Goal: Information Seeking & Learning: Learn about a topic

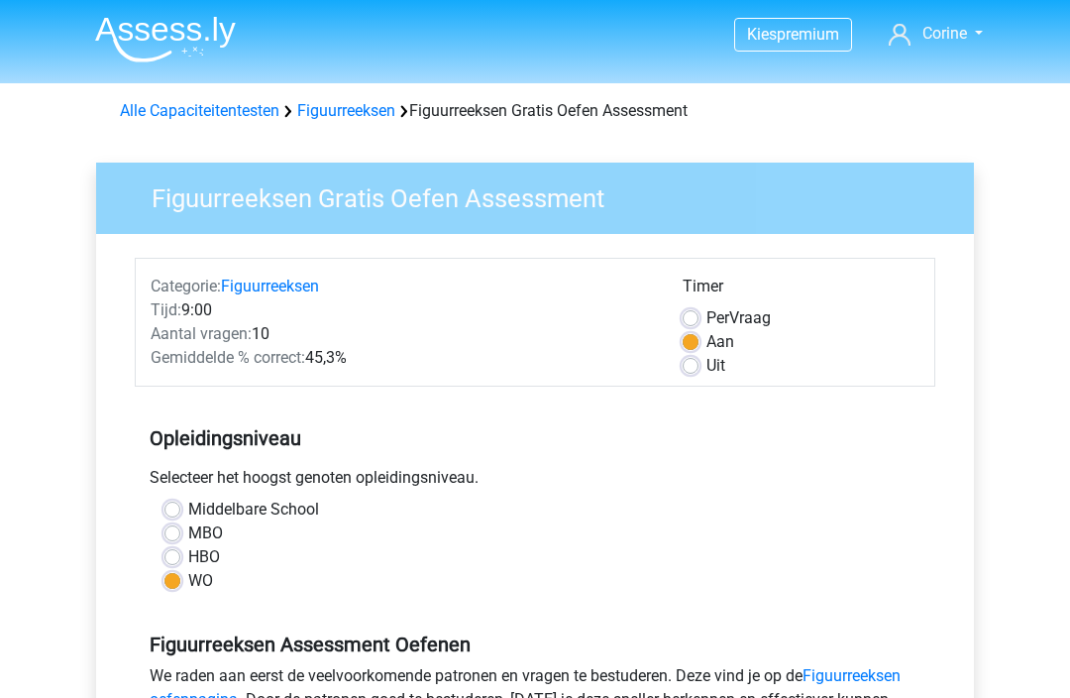
click at [147, 105] on link "Alle Capaciteitentesten" at bounding box center [200, 110] width 160 height 19
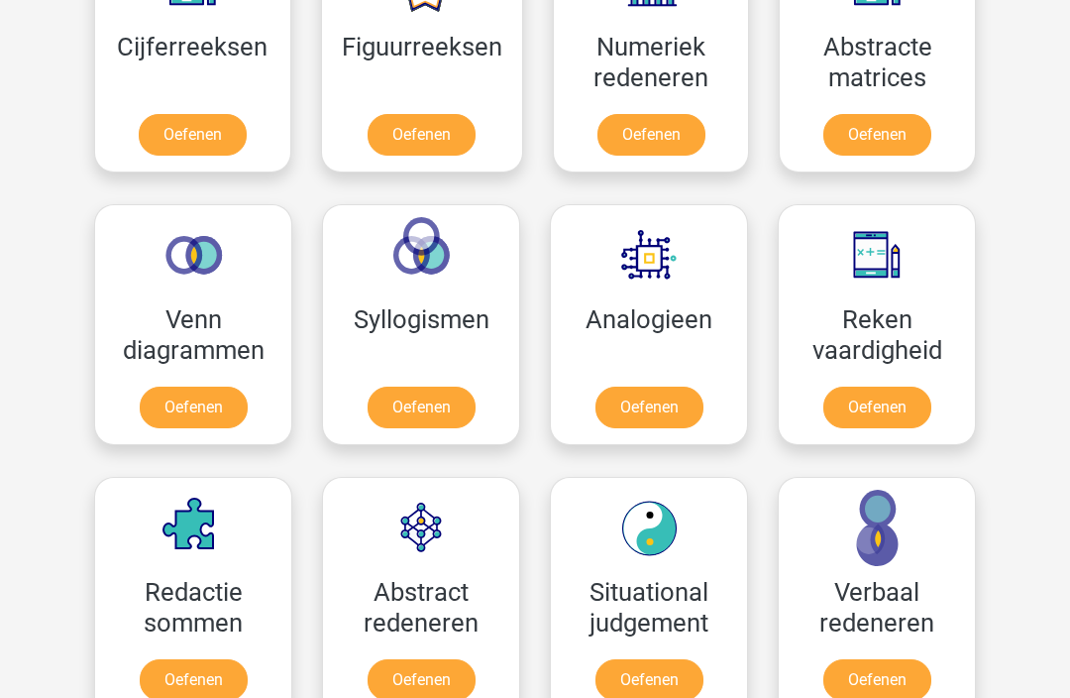
scroll to position [998, 0]
click at [193, 659] on link "Oefenen" at bounding box center [194, 680] width 108 height 42
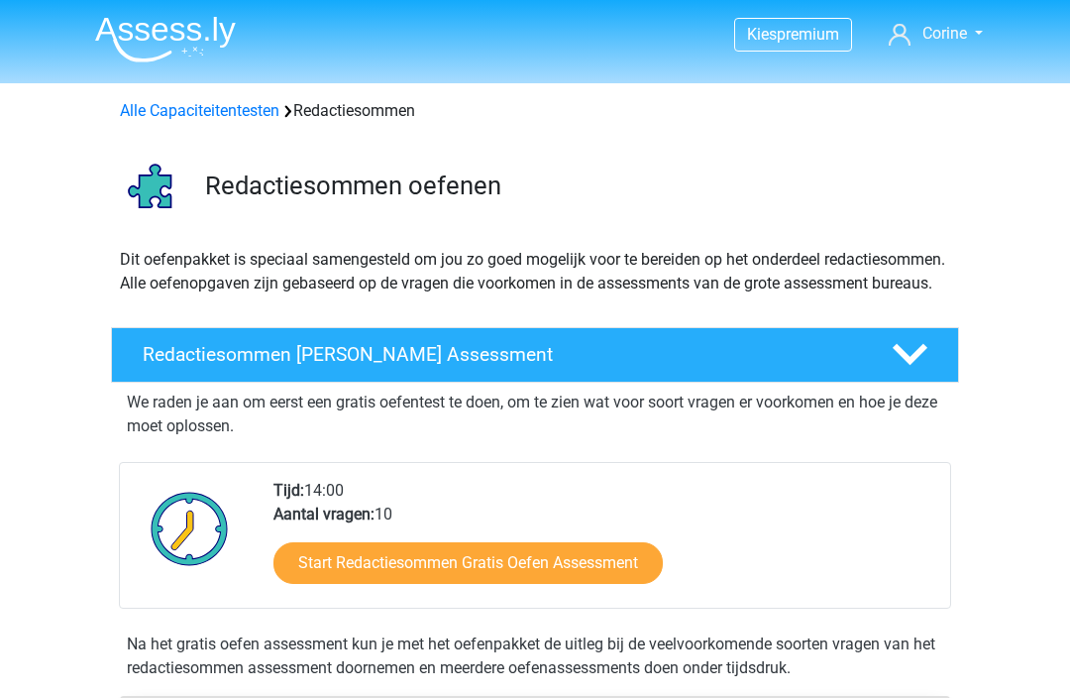
click at [512, 584] on link "Start Redactiesommen Gratis Oefen Assessment" at bounding box center [469, 563] width 390 height 42
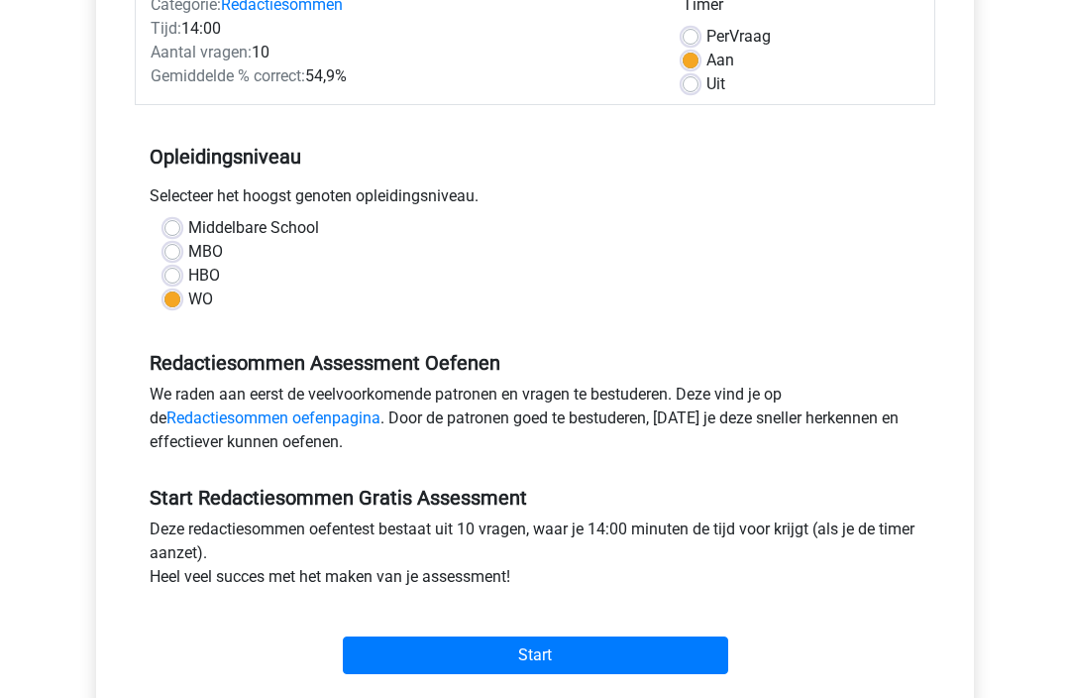
scroll to position [280, 0]
click at [394, 649] on input "Start" at bounding box center [536, 656] width 386 height 38
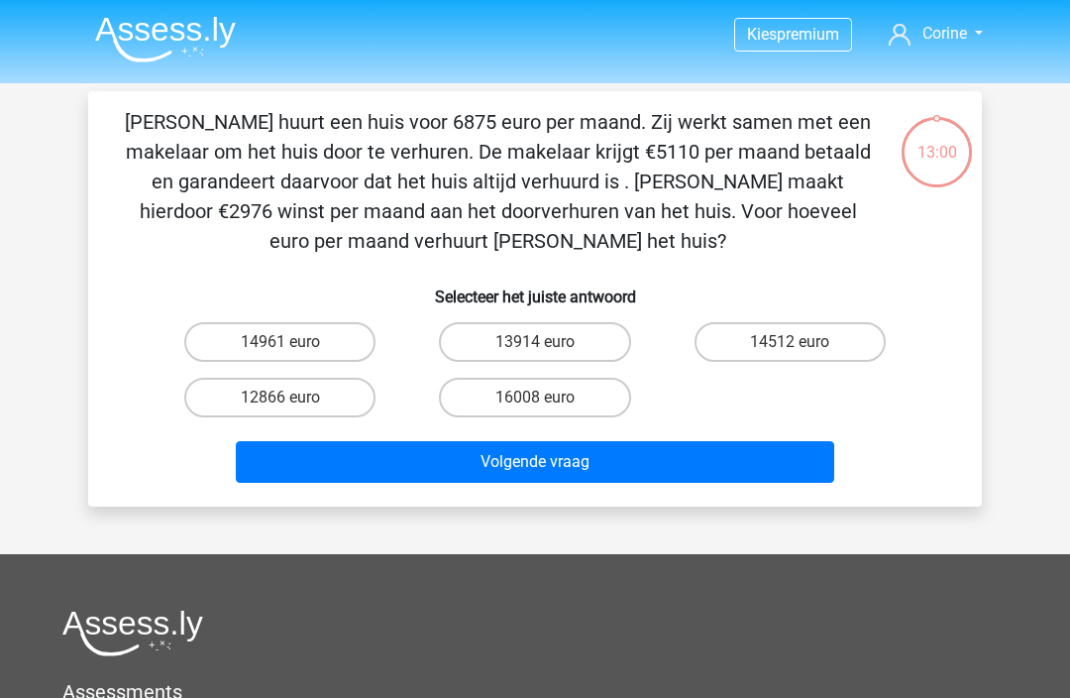
click at [317, 347] on label "14961 euro" at bounding box center [279, 342] width 191 height 40
click at [293, 347] on input "14961 euro" at bounding box center [286, 348] width 13 height 13
radio input "true"
click at [485, 473] on button "Volgende vraag" at bounding box center [536, 462] width 600 height 42
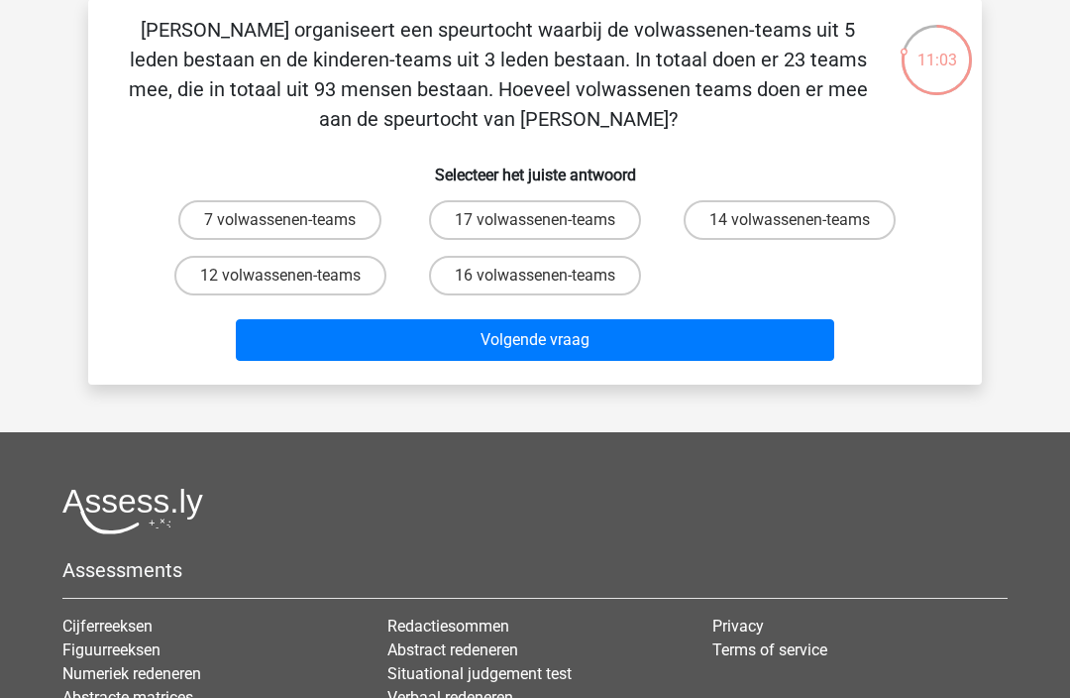
scroll to position [92, 0]
click at [233, 276] on label "12 volwassenen-teams" at bounding box center [280, 276] width 212 height 40
click at [280, 276] on input "12 volwassenen-teams" at bounding box center [286, 282] width 13 height 13
radio input "true"
click at [545, 343] on button "Volgende vraag" at bounding box center [536, 340] width 600 height 42
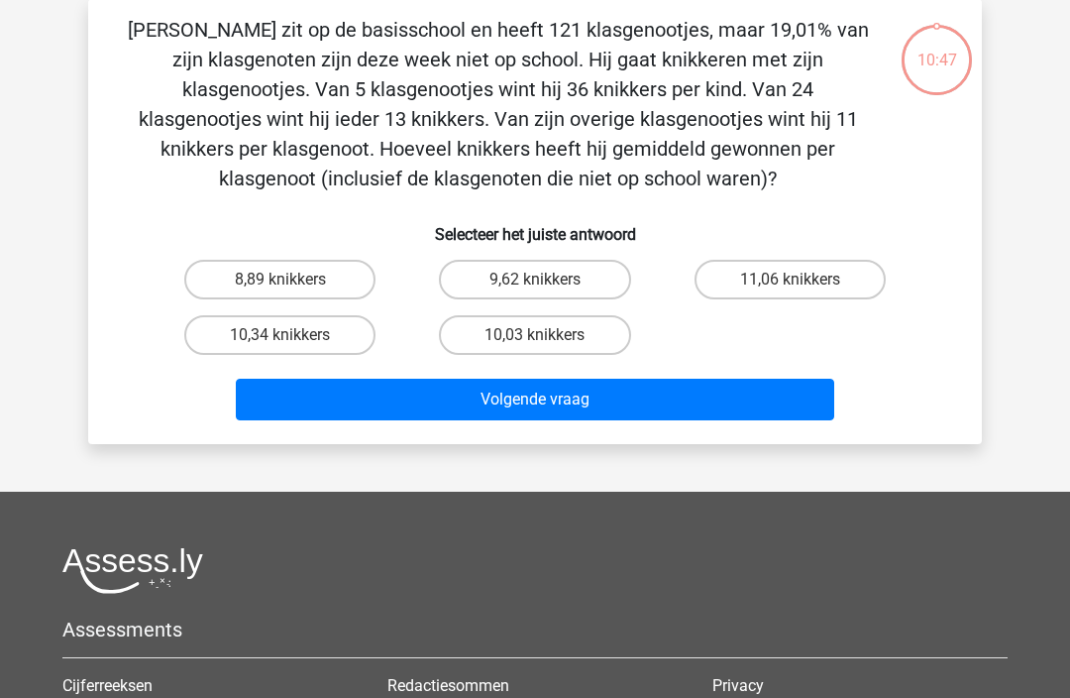
scroll to position [91, 0]
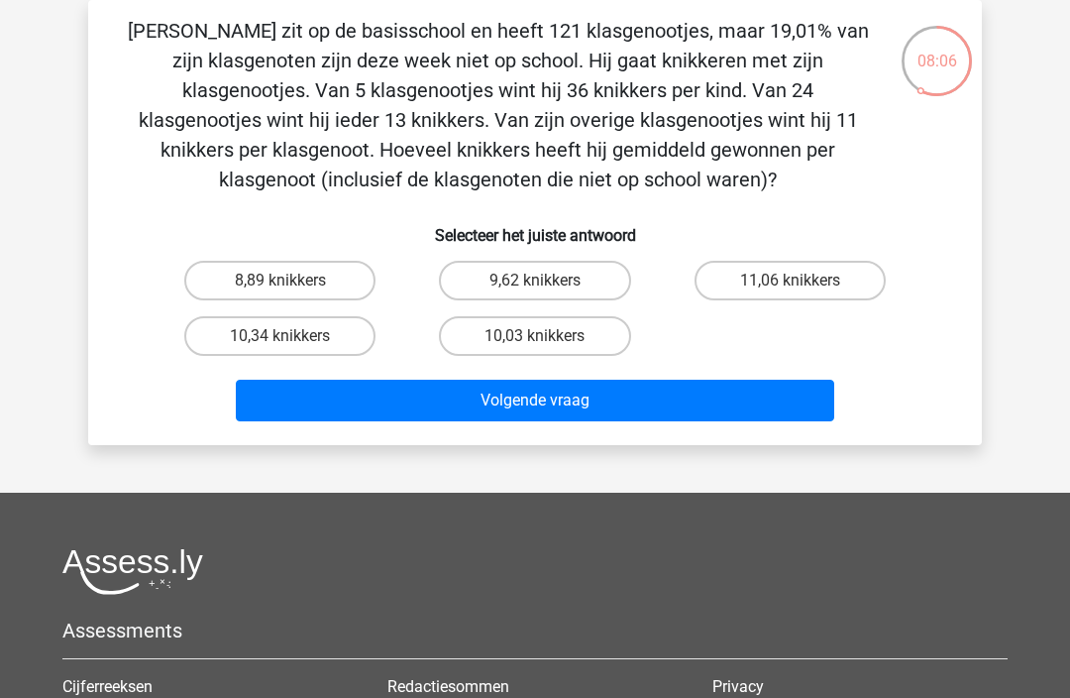
click at [799, 289] on input "11,06 knikkers" at bounding box center [796, 286] width 13 height 13
radio input "true"
click at [303, 340] on label "10,34 knikkers" at bounding box center [279, 336] width 191 height 40
click at [293, 340] on input "10,34 knikkers" at bounding box center [286, 342] width 13 height 13
radio input "true"
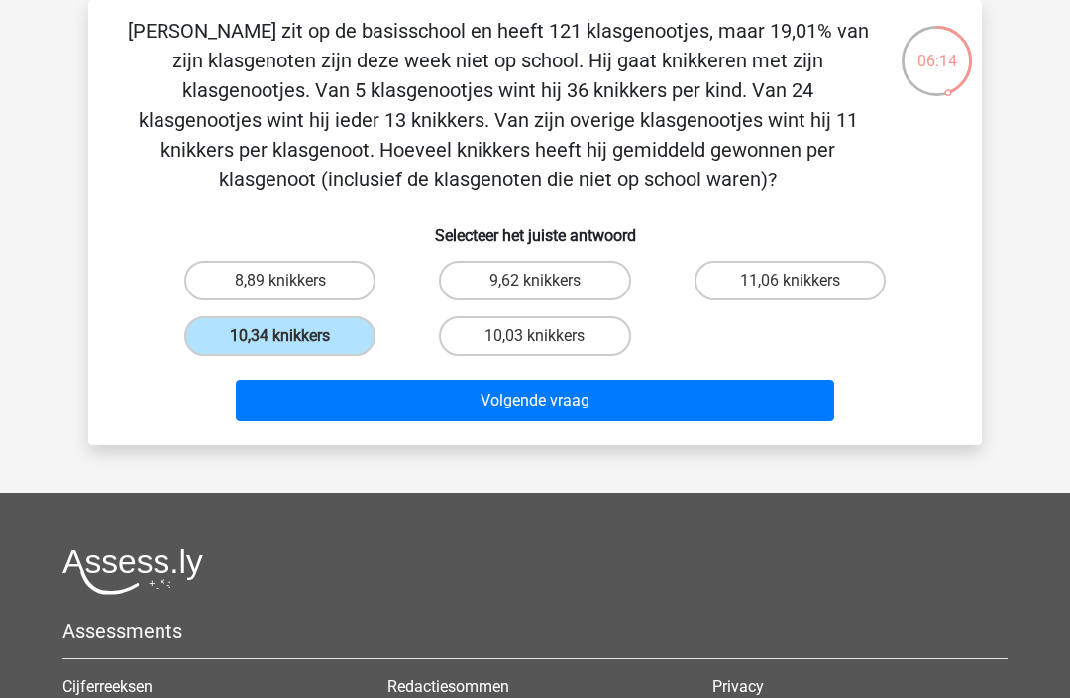
click at [574, 408] on button "Volgende vraag" at bounding box center [536, 401] width 600 height 42
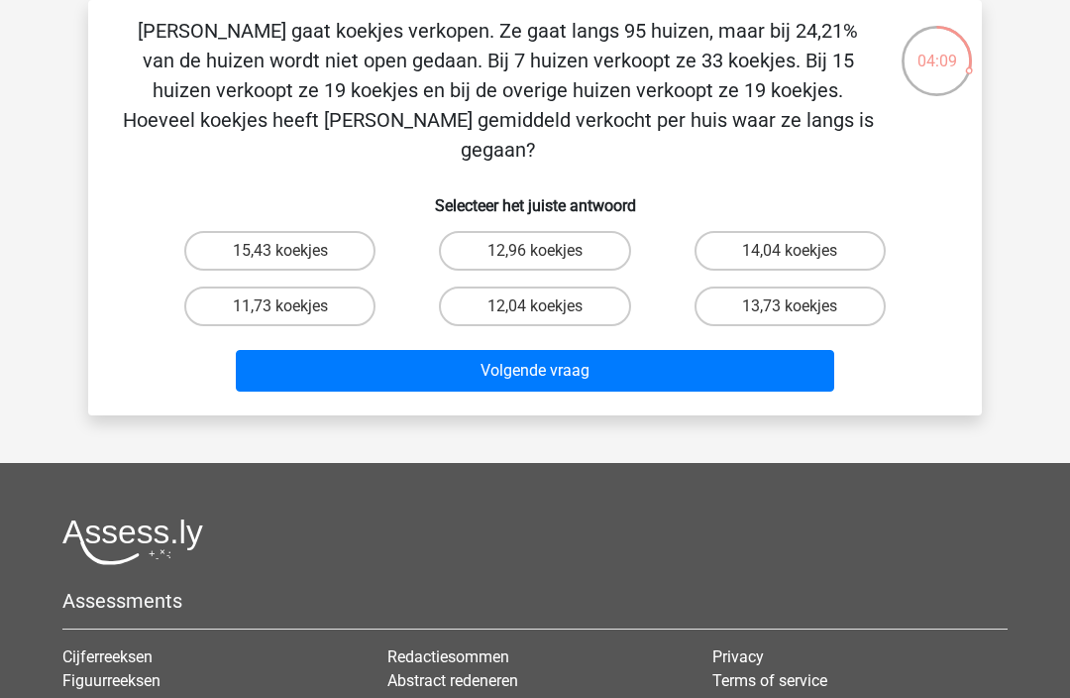
click at [316, 232] on label "15,43 koekjes" at bounding box center [279, 251] width 191 height 40
click at [293, 251] on input "15,43 koekjes" at bounding box center [286, 257] width 13 height 13
radio input "true"
click at [470, 358] on button "Volgende vraag" at bounding box center [536, 371] width 600 height 42
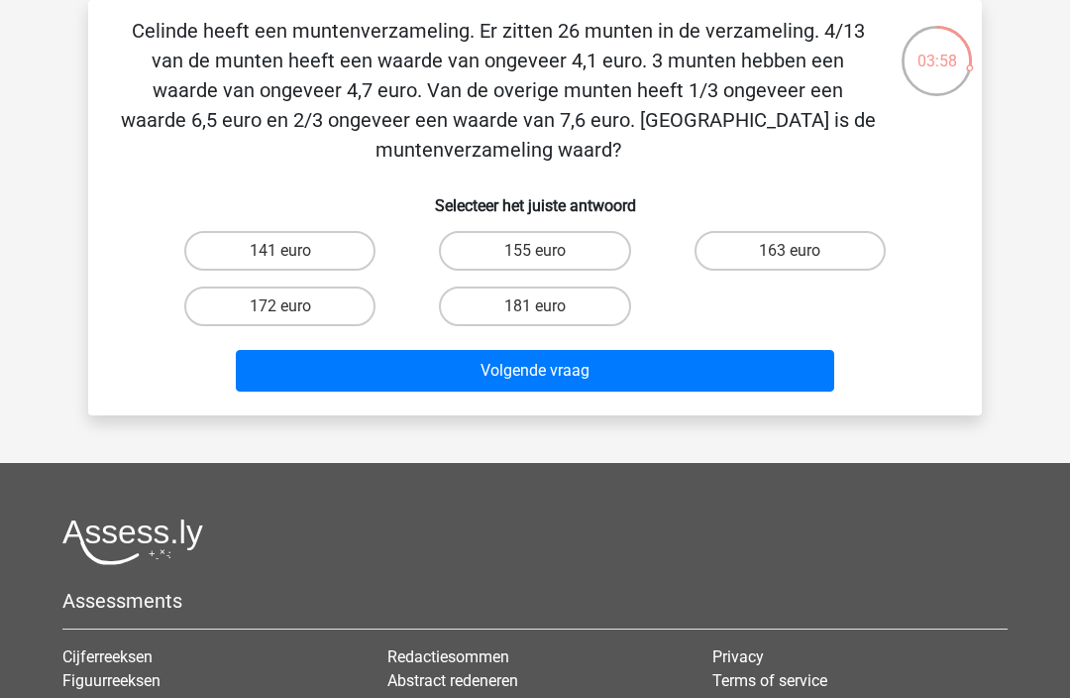
scroll to position [0, 0]
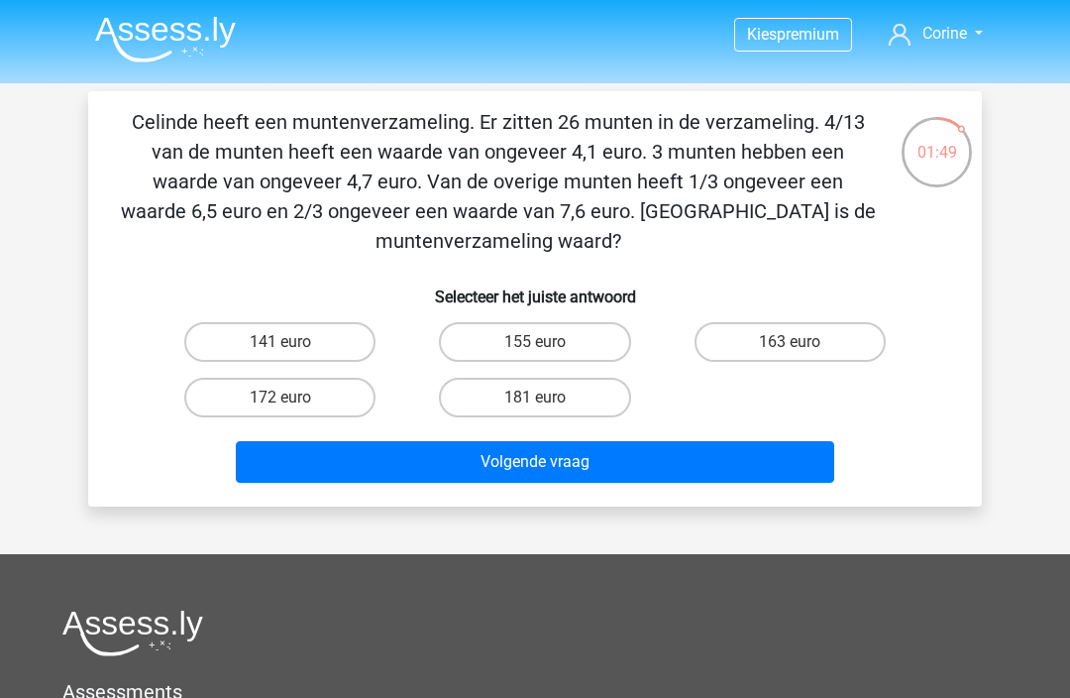
click at [609, 349] on label "155 euro" at bounding box center [534, 342] width 191 height 40
click at [548, 349] on input "155 euro" at bounding box center [541, 348] width 13 height 13
radio input "true"
click at [715, 465] on button "Volgende vraag" at bounding box center [536, 462] width 600 height 42
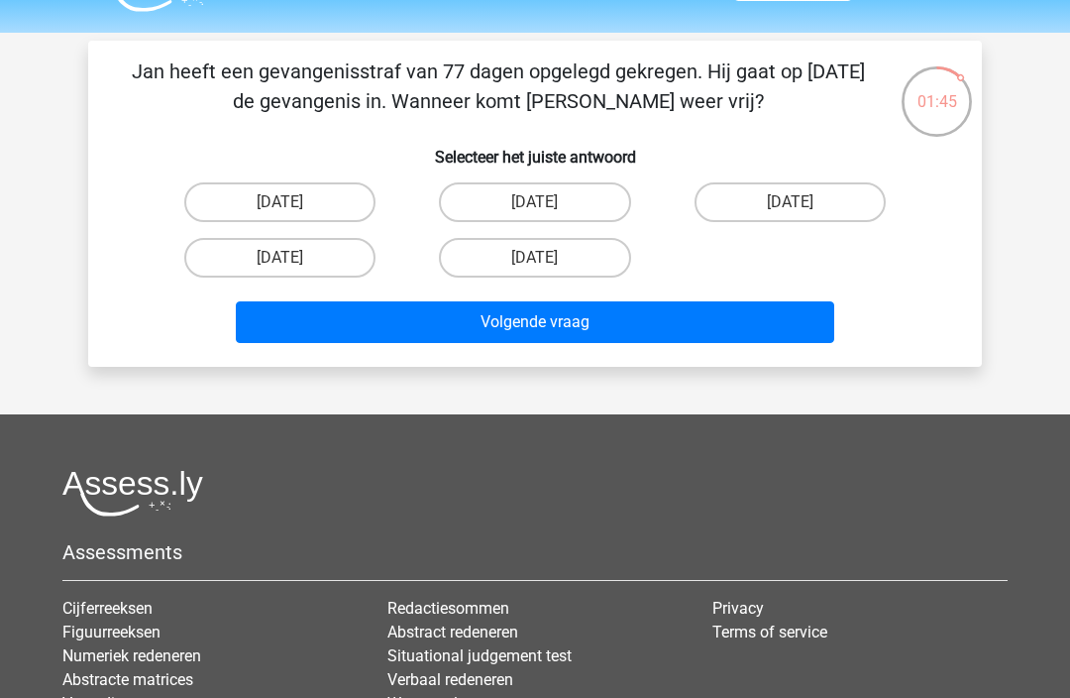
scroll to position [51, 0]
click at [561, 200] on label "13 augustus" at bounding box center [534, 202] width 191 height 40
click at [548, 202] on input "13 augustus" at bounding box center [541, 208] width 13 height 13
radio input "true"
click at [702, 321] on button "Volgende vraag" at bounding box center [536, 322] width 600 height 42
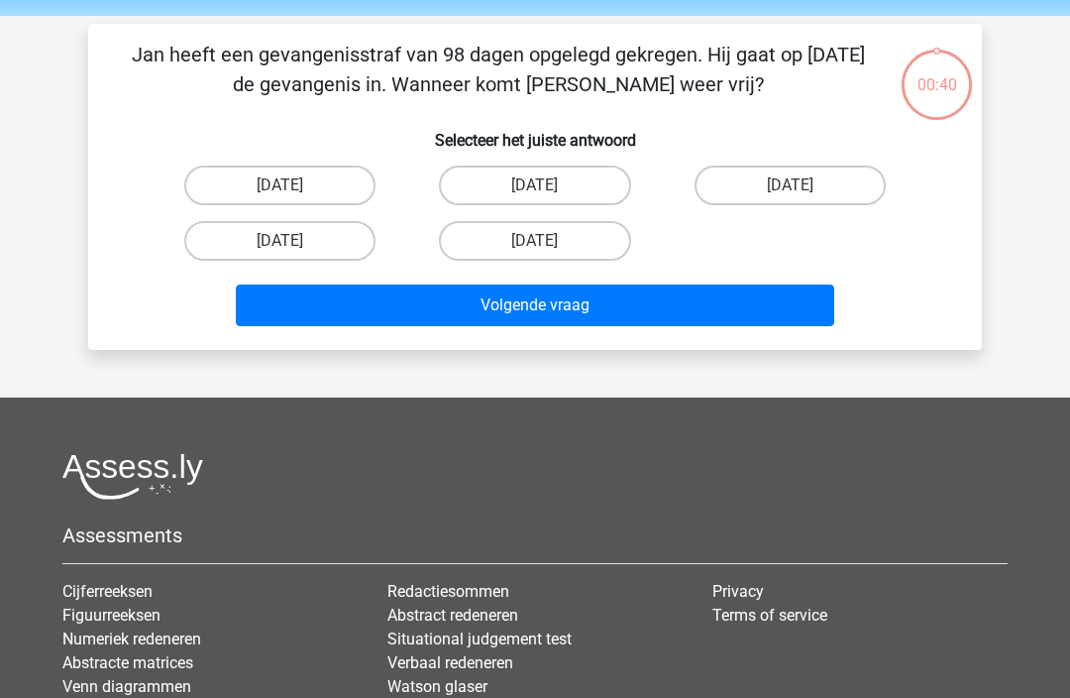
scroll to position [91, 0]
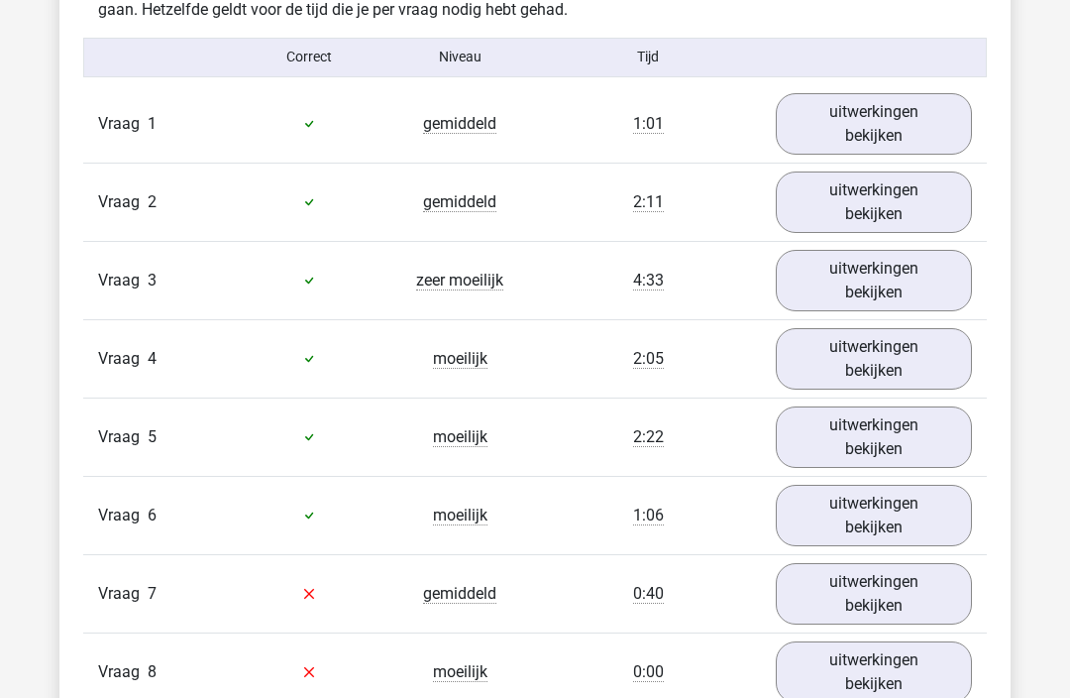
scroll to position [1615, 0]
click at [886, 592] on link "uitwerkingen bekijken" at bounding box center [874, 594] width 196 height 61
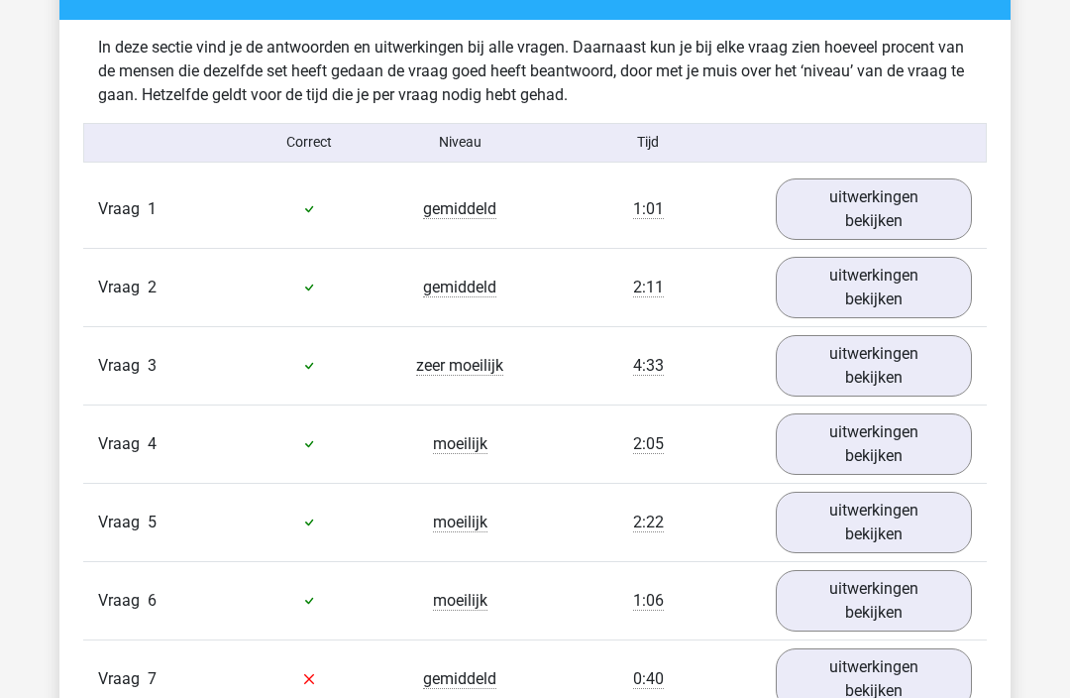
scroll to position [1527, 0]
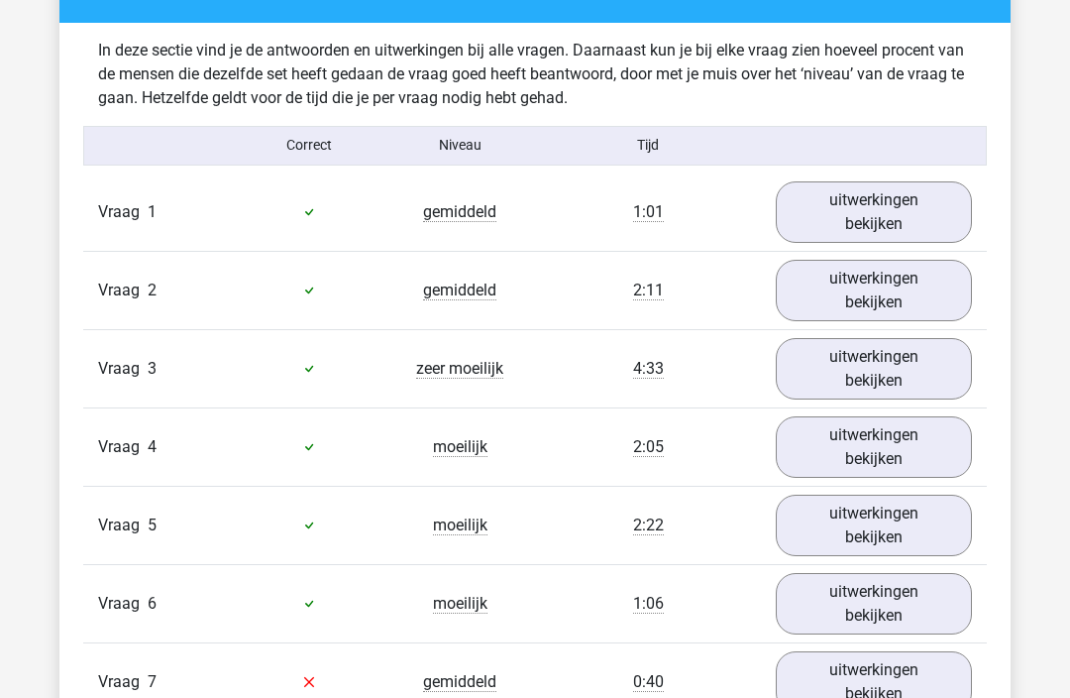
click at [900, 601] on link "uitwerkingen bekijken" at bounding box center [874, 603] width 196 height 61
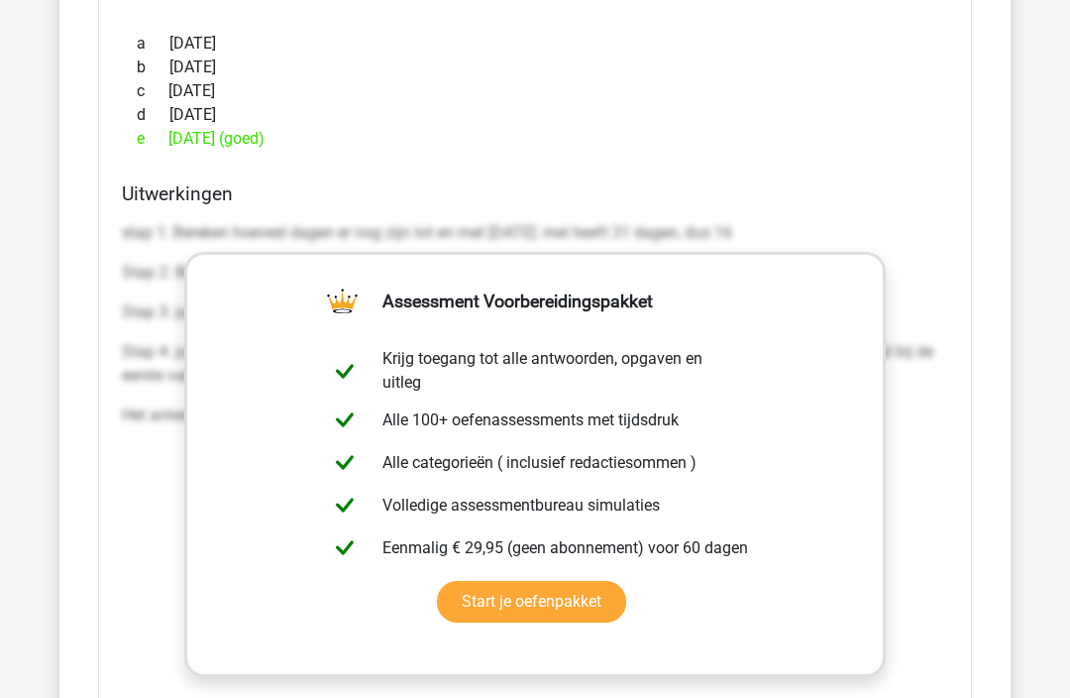
scroll to position [3382, 0]
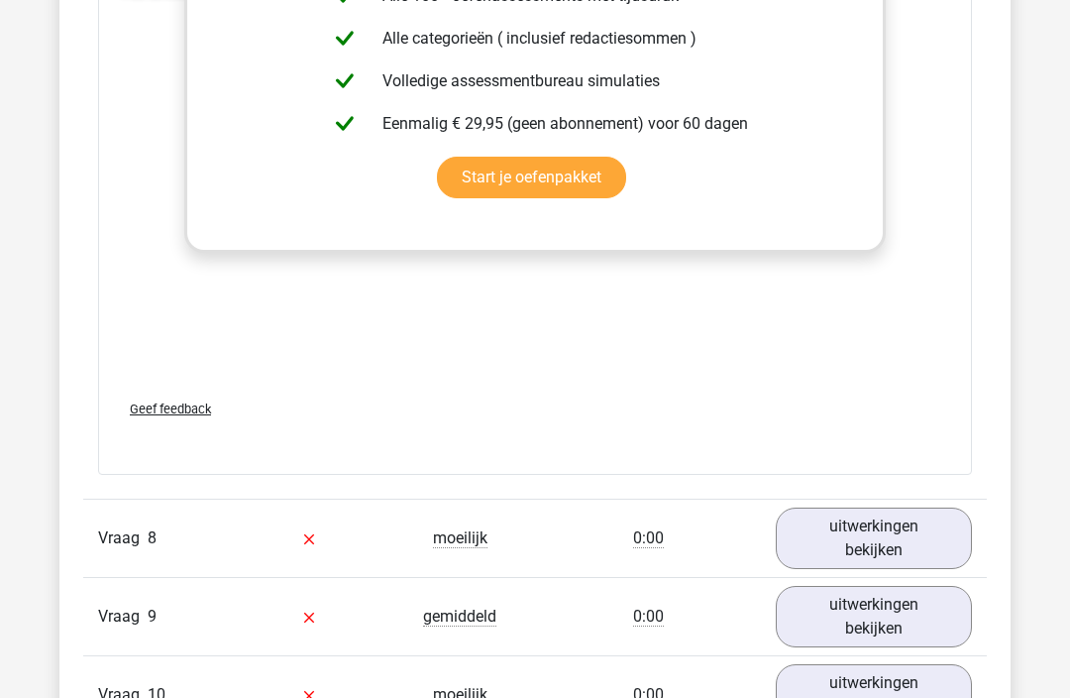
click at [921, 531] on link "uitwerkingen bekijken" at bounding box center [874, 538] width 196 height 61
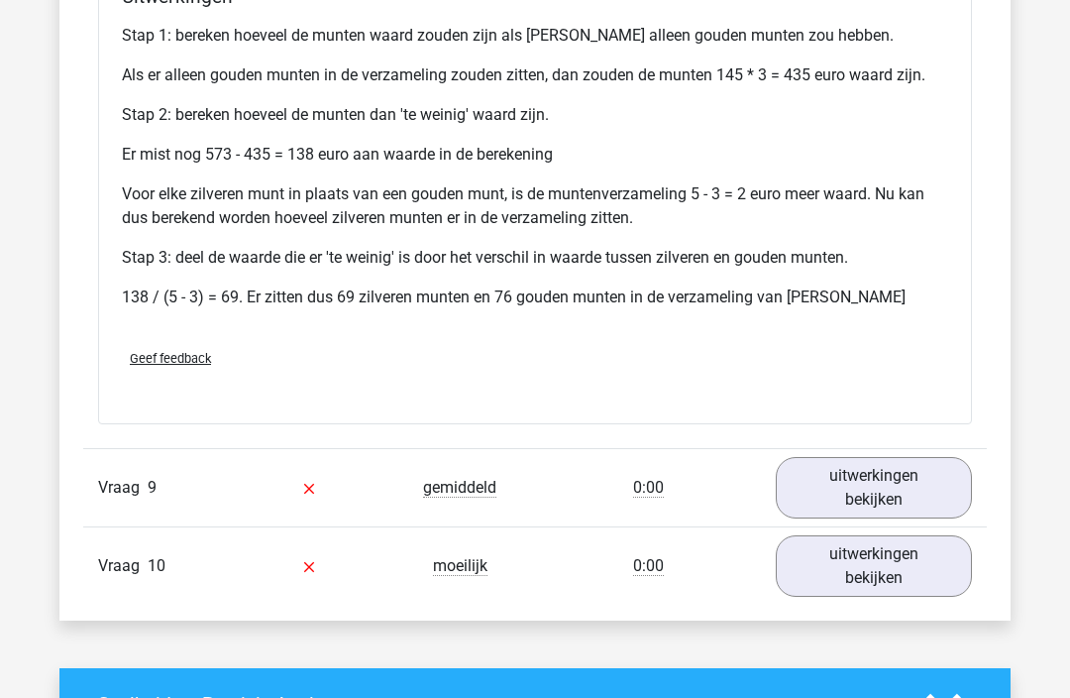
scroll to position [4369, 0]
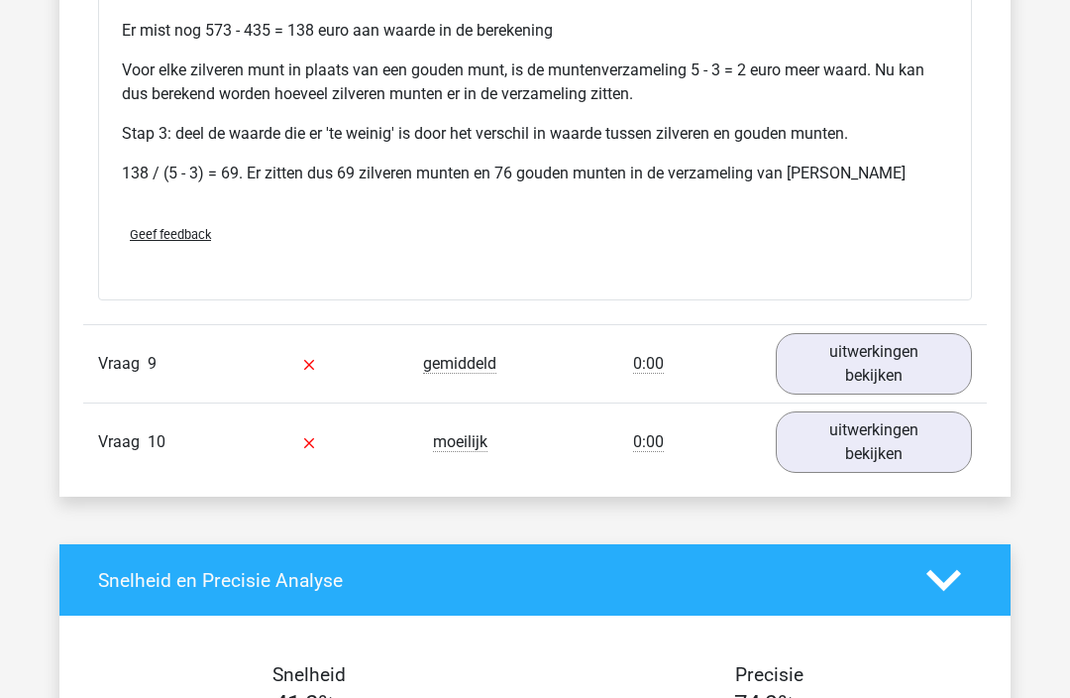
click at [881, 361] on link "uitwerkingen bekijken" at bounding box center [874, 363] width 196 height 61
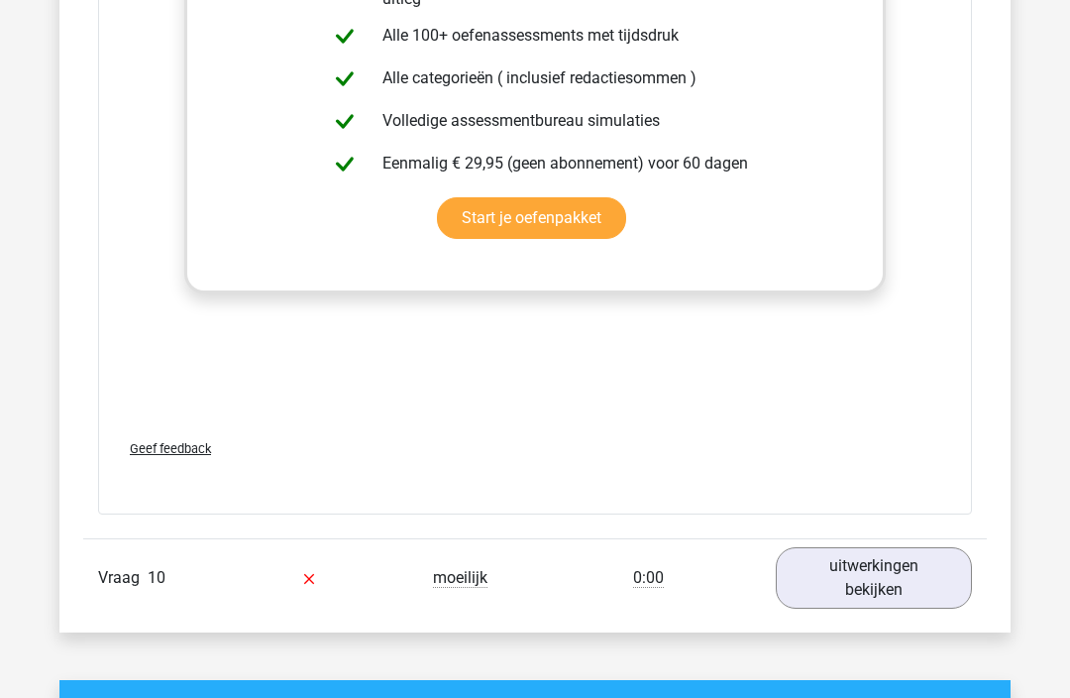
scroll to position [5298, 0]
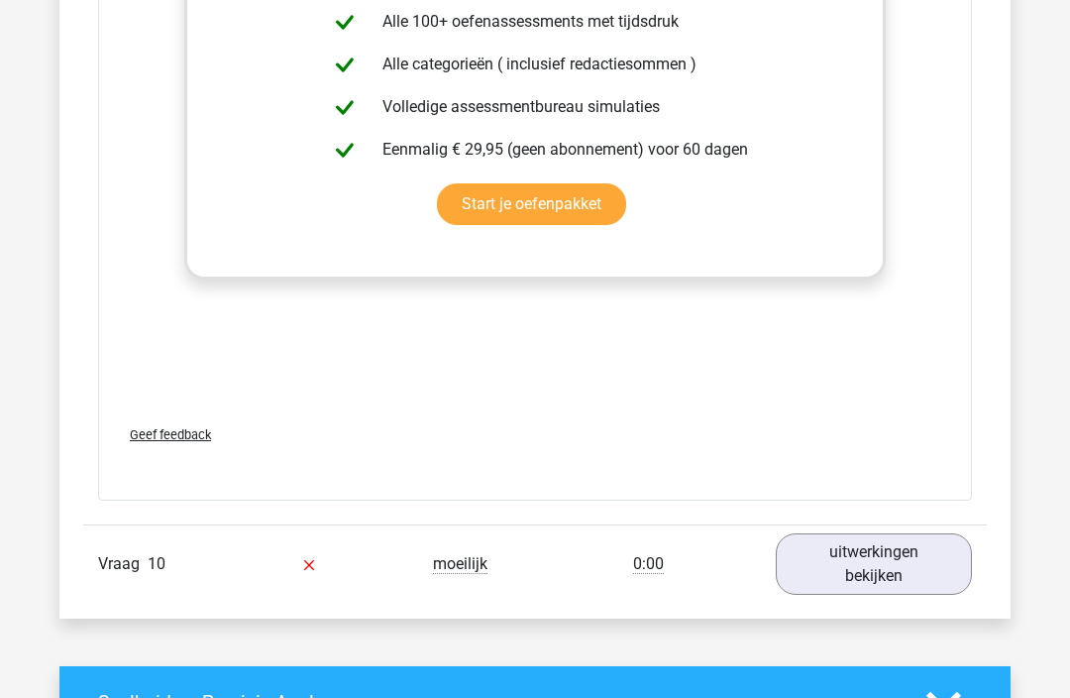
click at [898, 566] on link "uitwerkingen bekijken" at bounding box center [874, 563] width 196 height 61
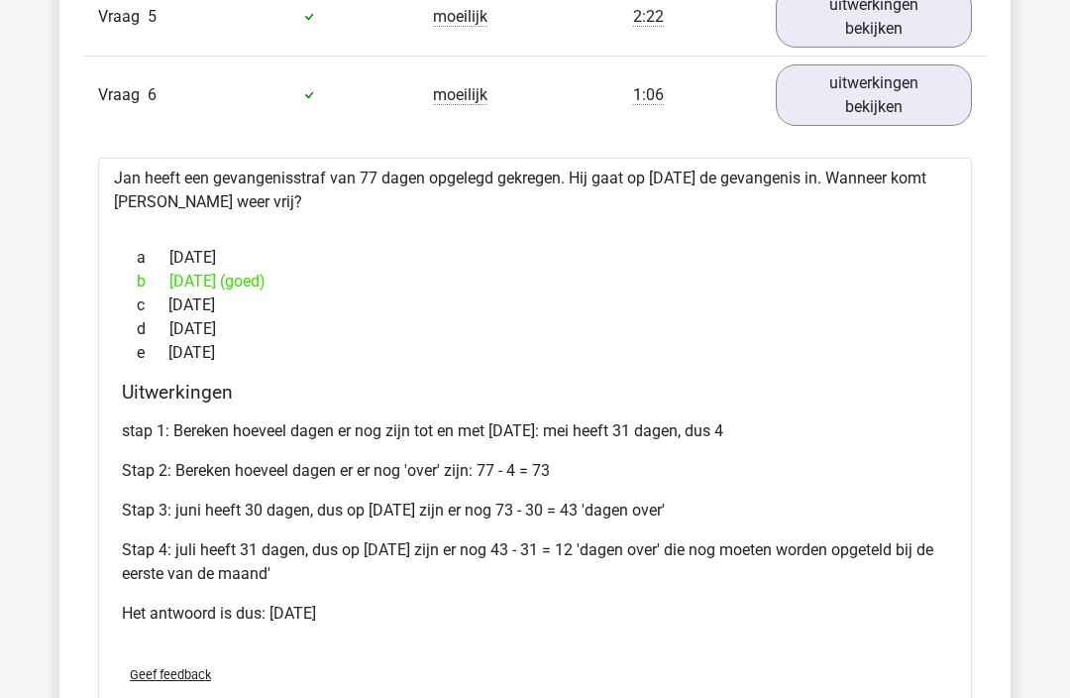
scroll to position [2036, 0]
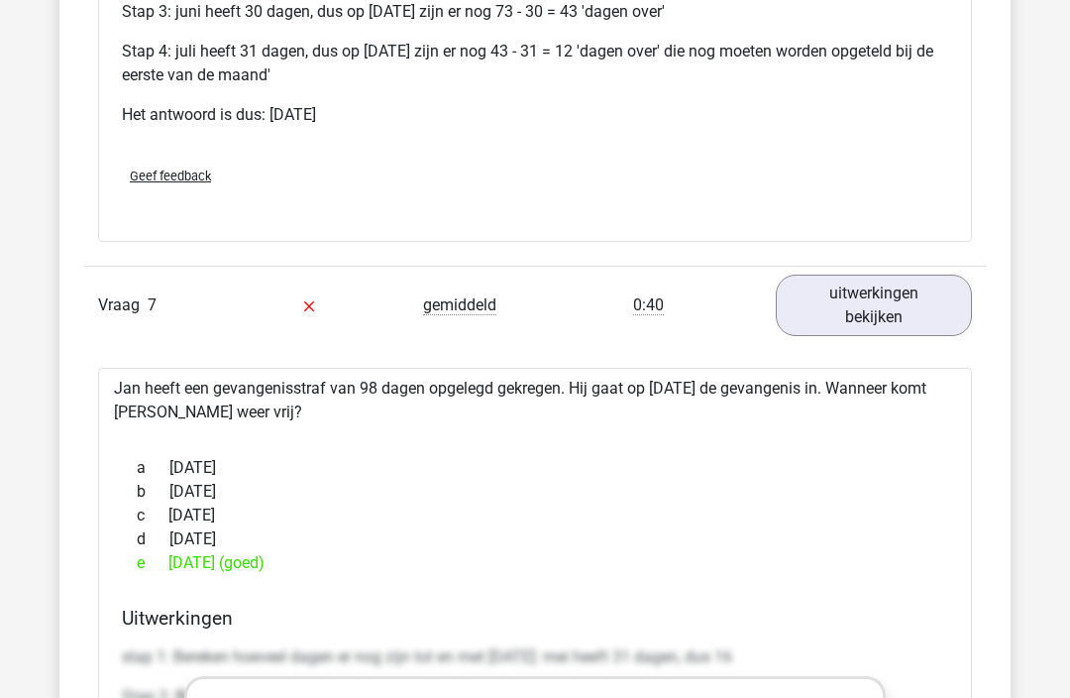
scroll to position [2534, 0]
click at [892, 312] on link "uitwerkingen bekijken" at bounding box center [874, 305] width 196 height 61
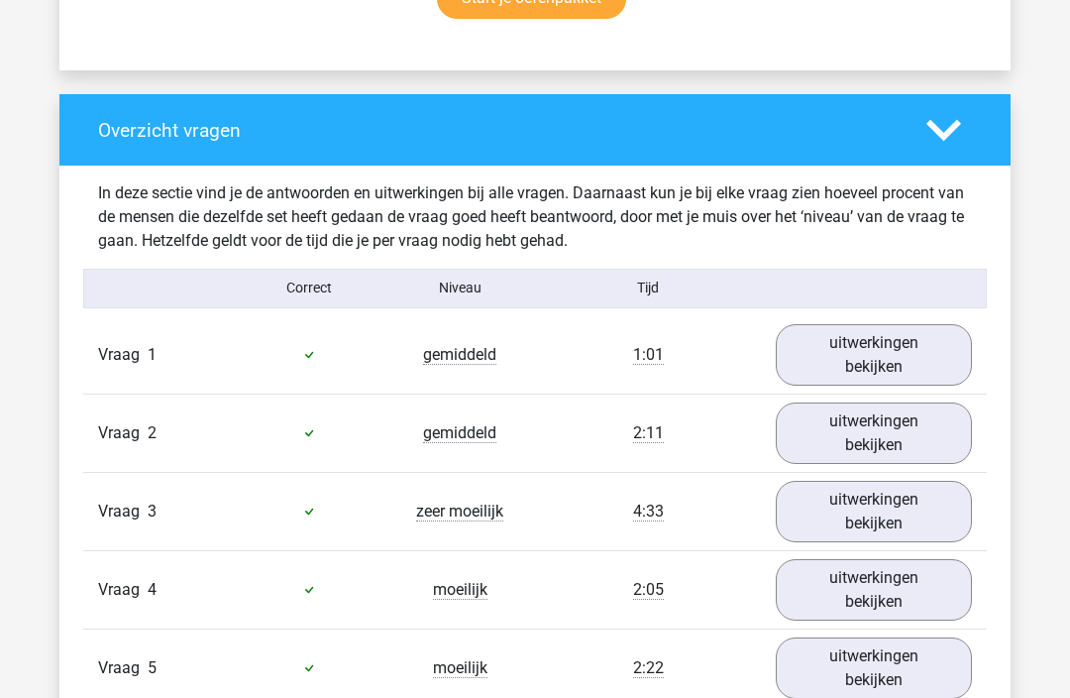
scroll to position [1204, 0]
